Goal: Find specific page/section: Find specific page/section

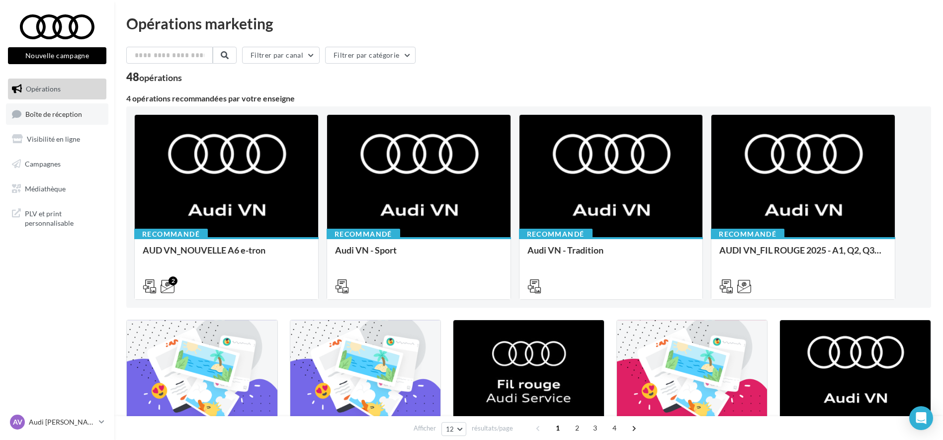
click at [57, 118] on span "Boîte de réception" at bounding box center [53, 113] width 57 height 8
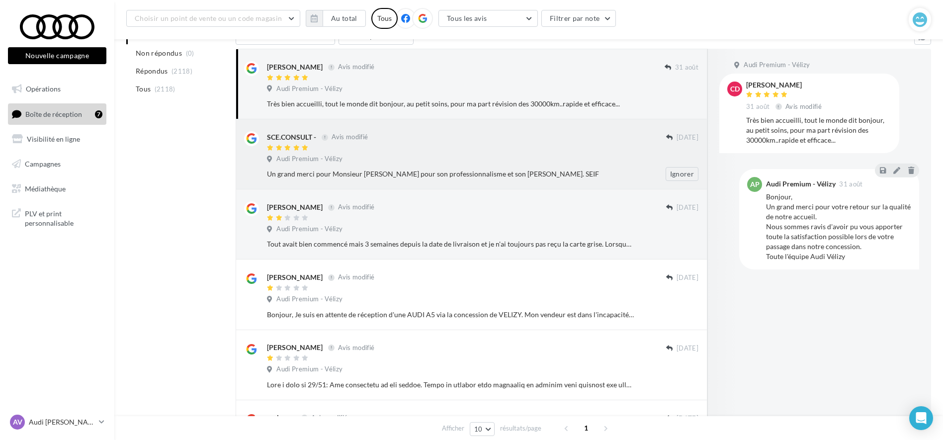
scroll to position [124, 0]
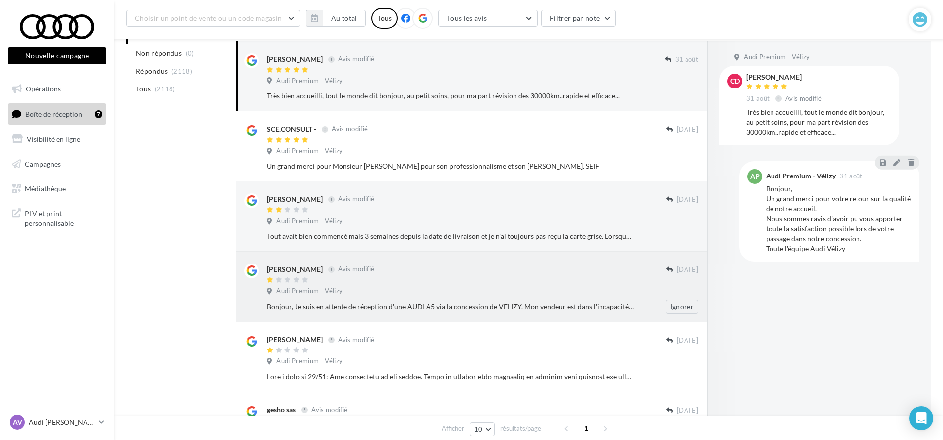
click at [447, 287] on div "Audi Premium - Vélizy" at bounding box center [482, 292] width 431 height 11
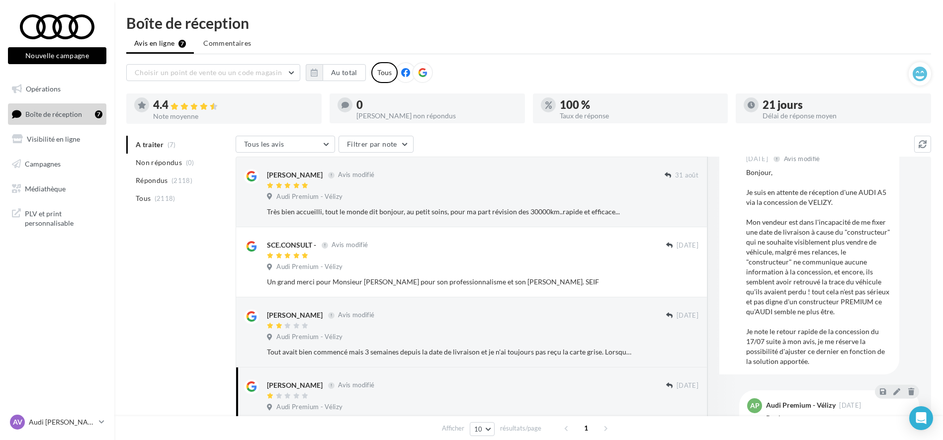
scroll to position [0, 0]
click at [70, 421] on p "Audi [PERSON_NAME]" at bounding box center [62, 422] width 66 height 10
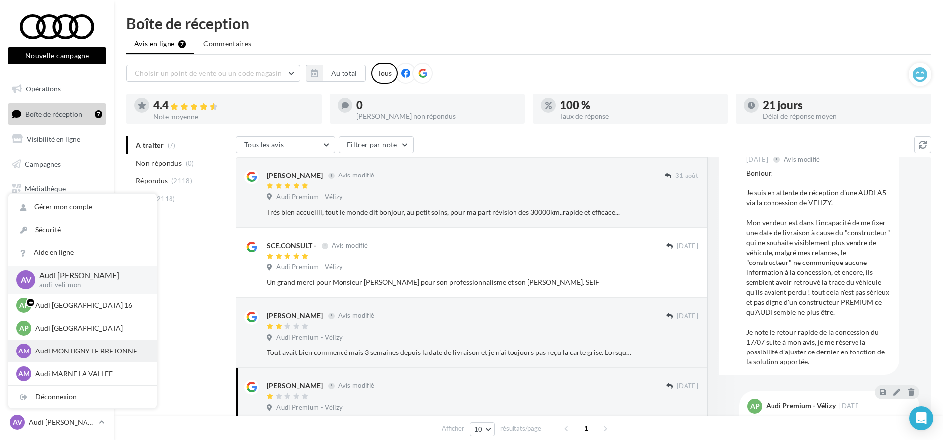
click at [69, 348] on p "Audi MONTIGNY LE BRETONNE" at bounding box center [89, 351] width 109 height 10
